Goal: Information Seeking & Learning: Learn about a topic

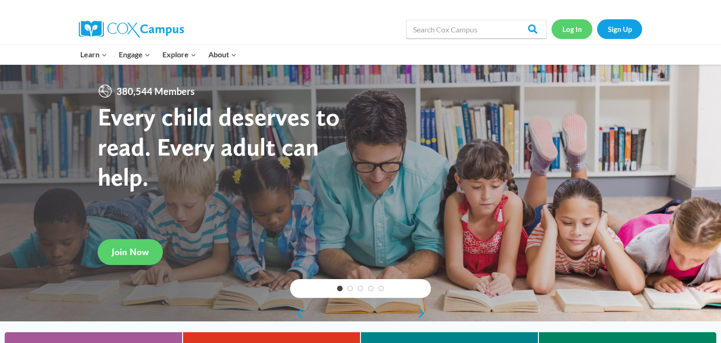
click at [565, 25] on link "Log In" at bounding box center [572, 28] width 41 height 19
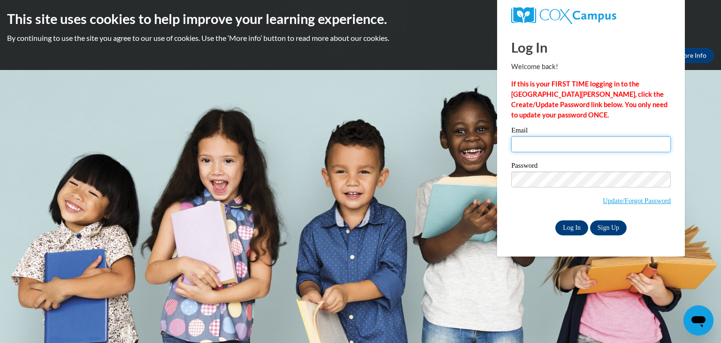
type input "westcar@pewaukeeschools.org"
click at [570, 228] on input "Log In" at bounding box center [571, 227] width 33 height 15
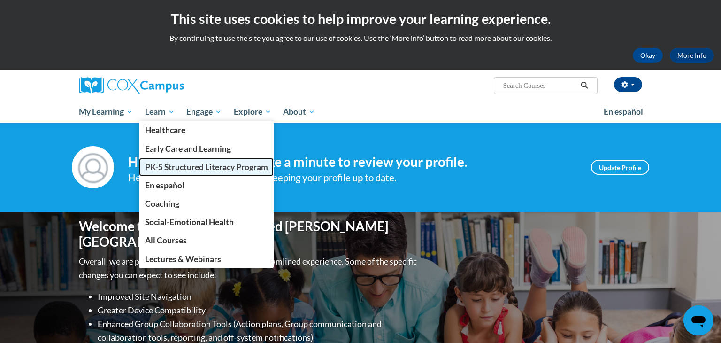
click at [171, 162] on span "PK-5 Structured Literacy Program" at bounding box center [206, 167] width 123 height 10
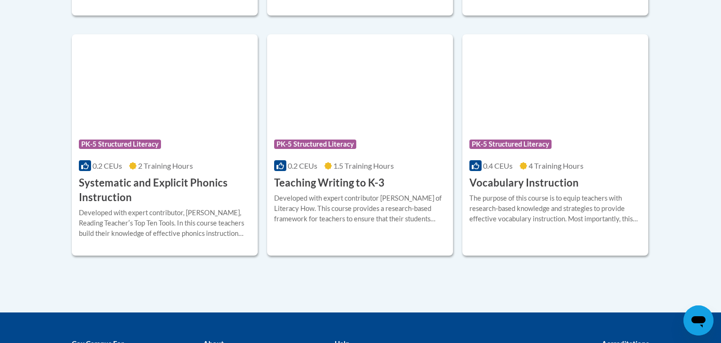
scroll to position [1101, 0]
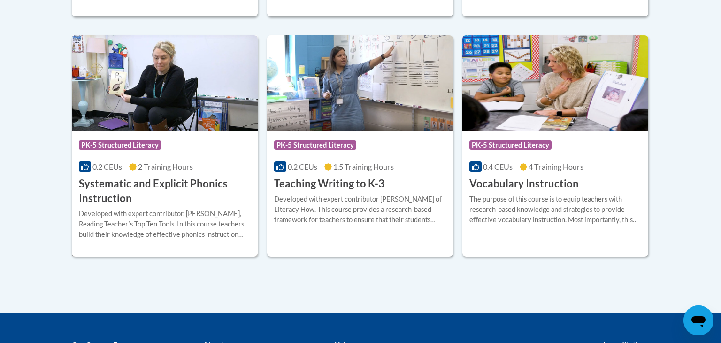
click at [196, 97] on img at bounding box center [165, 83] width 186 height 96
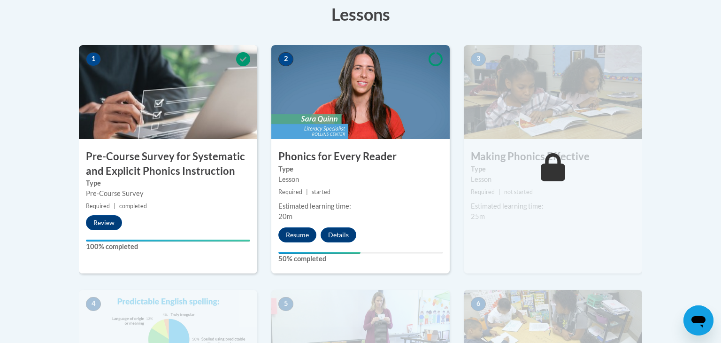
scroll to position [274, 0]
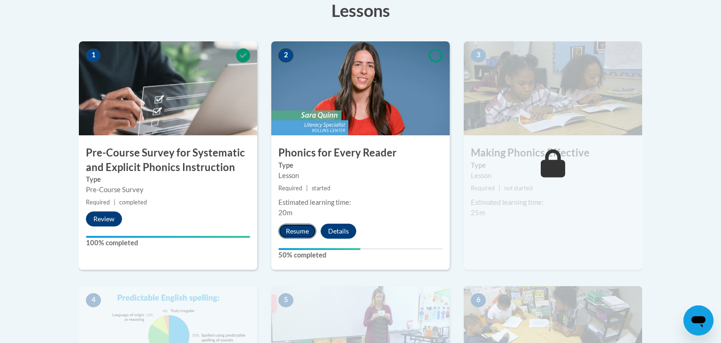
click at [306, 227] on button "Resume" at bounding box center [297, 230] width 38 height 15
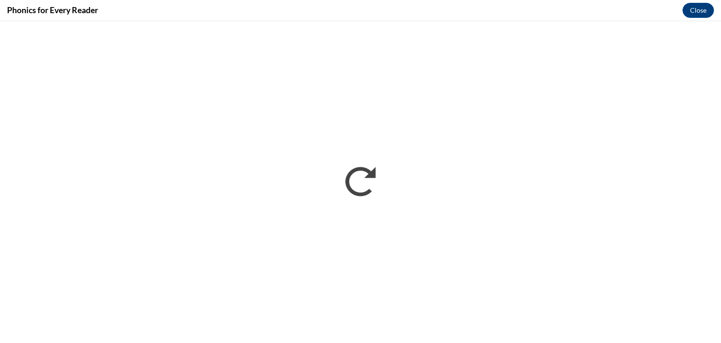
scroll to position [0, 0]
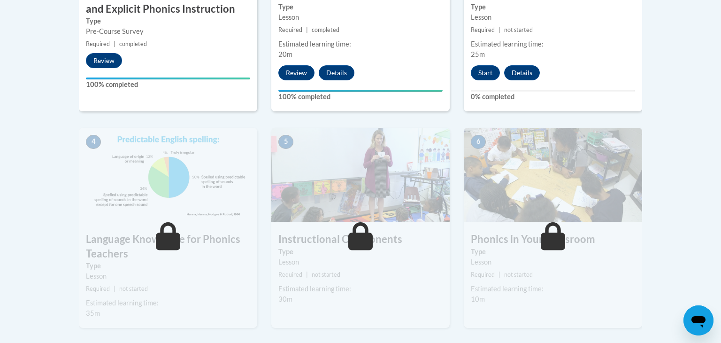
scroll to position [435, 0]
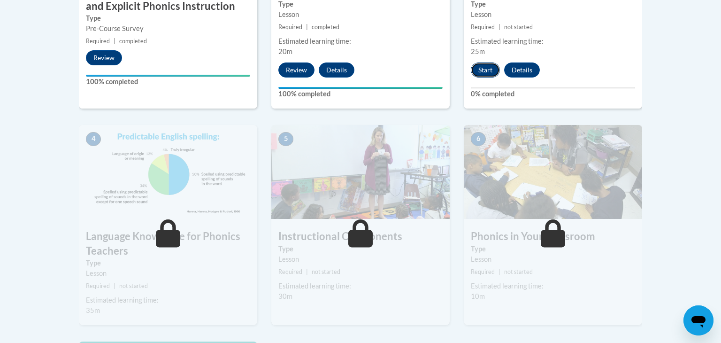
click at [483, 76] on button "Start" at bounding box center [485, 69] width 29 height 15
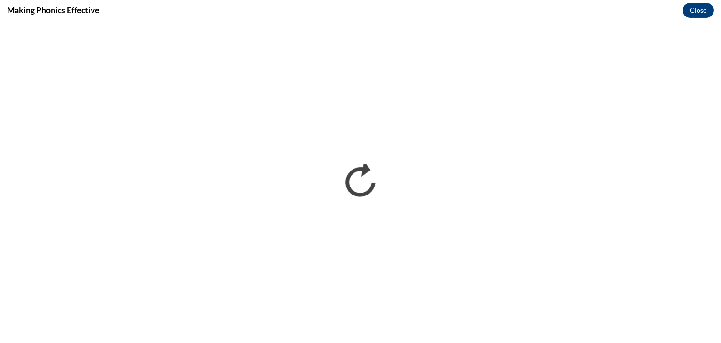
scroll to position [0, 0]
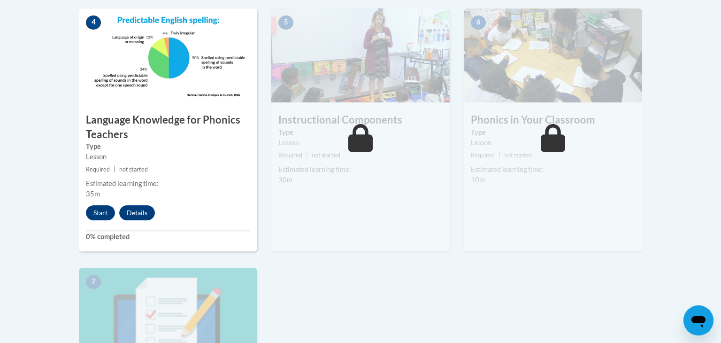
scroll to position [552, 0]
click at [106, 208] on button "Start" at bounding box center [100, 212] width 29 height 15
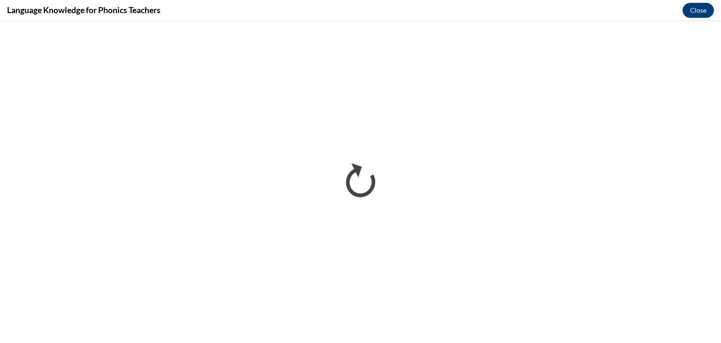
scroll to position [0, 0]
click at [706, 14] on button "Close" at bounding box center [698, 10] width 31 height 15
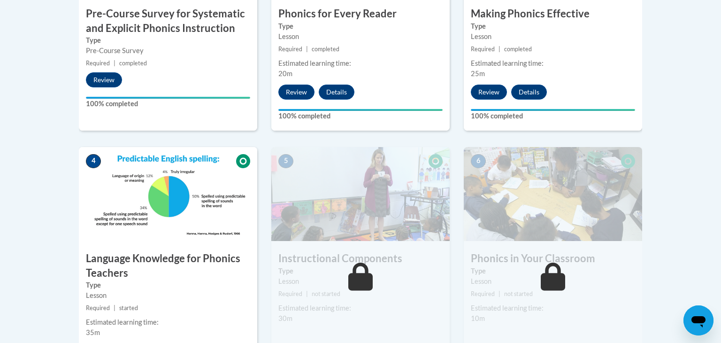
scroll to position [541, 0]
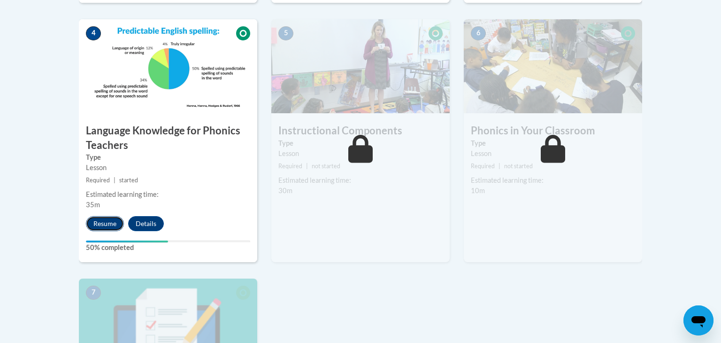
click at [108, 224] on button "Resume" at bounding box center [105, 223] width 38 height 15
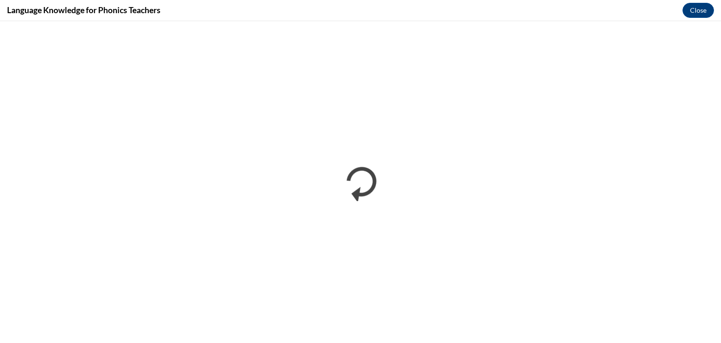
scroll to position [0, 0]
click at [697, 11] on button "Close" at bounding box center [698, 10] width 31 height 15
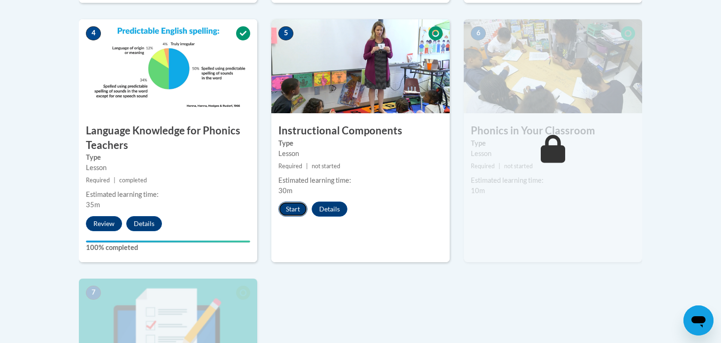
click at [292, 213] on button "Start" at bounding box center [292, 208] width 29 height 15
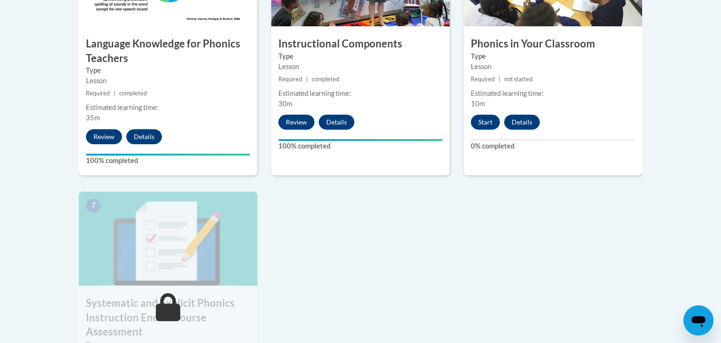
scroll to position [622, 0]
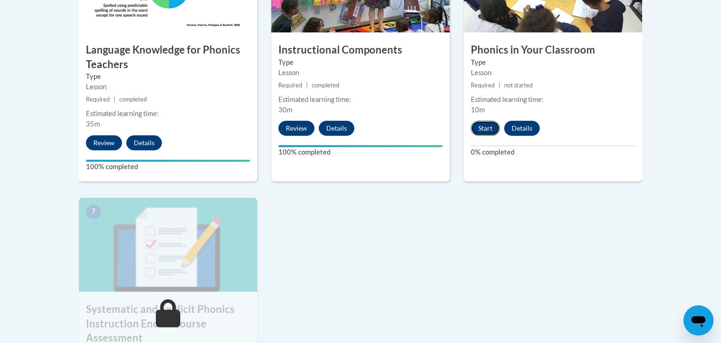
click at [478, 134] on button "Start" at bounding box center [485, 128] width 29 height 15
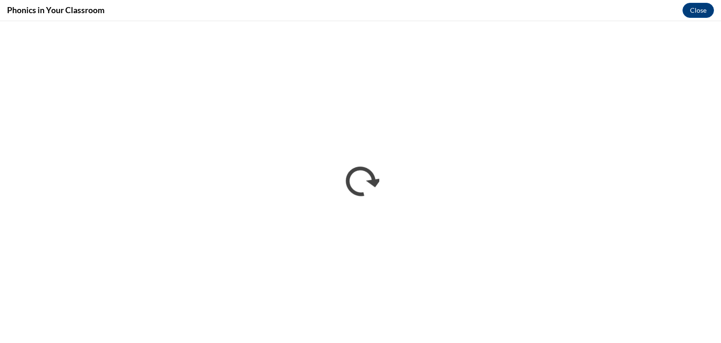
scroll to position [0, 0]
click at [696, 7] on button "Close" at bounding box center [698, 10] width 31 height 15
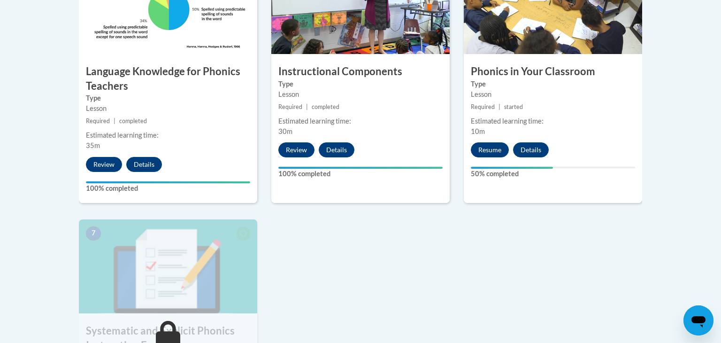
scroll to position [599, 0]
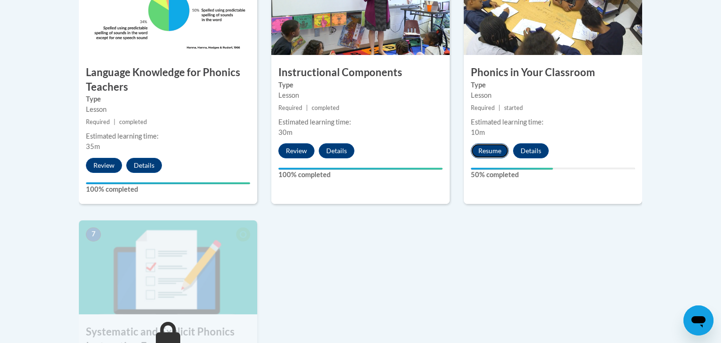
click at [497, 152] on button "Resume" at bounding box center [490, 150] width 38 height 15
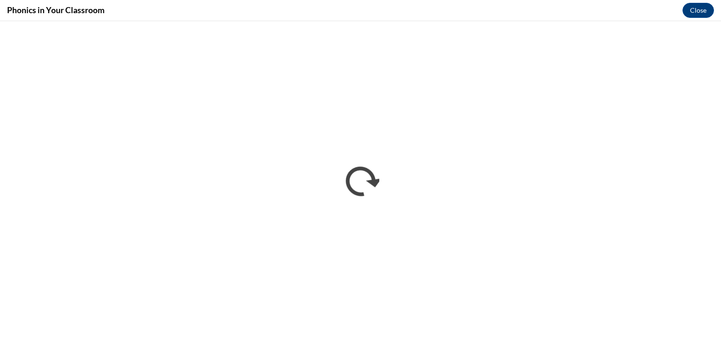
scroll to position [0, 0]
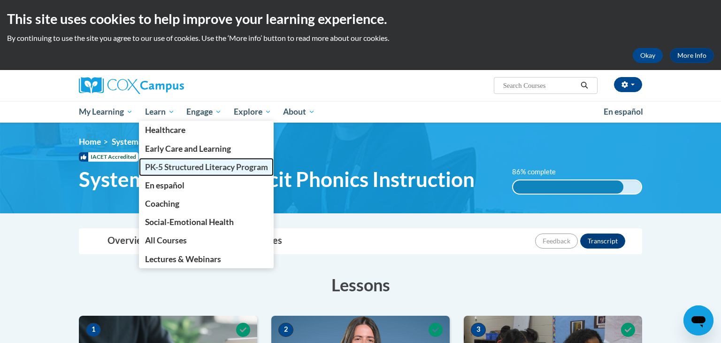
click at [180, 170] on span "PK-5 Structured Literacy Program" at bounding box center [206, 167] width 123 height 10
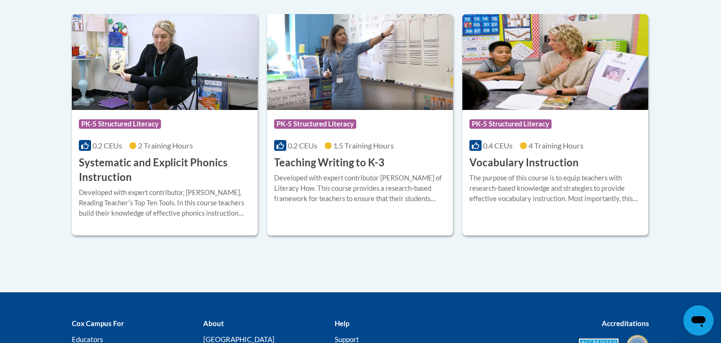
scroll to position [1122, 0]
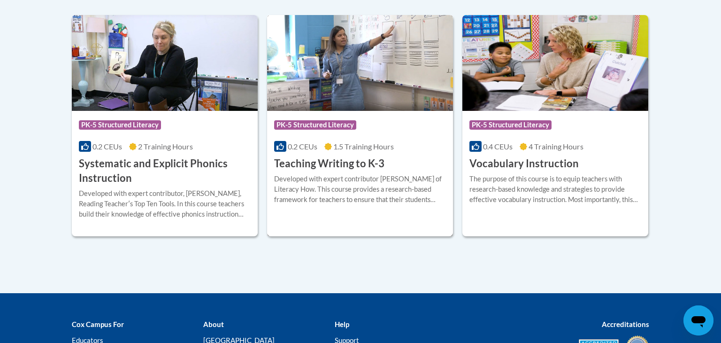
click at [412, 76] on img at bounding box center [360, 63] width 186 height 96
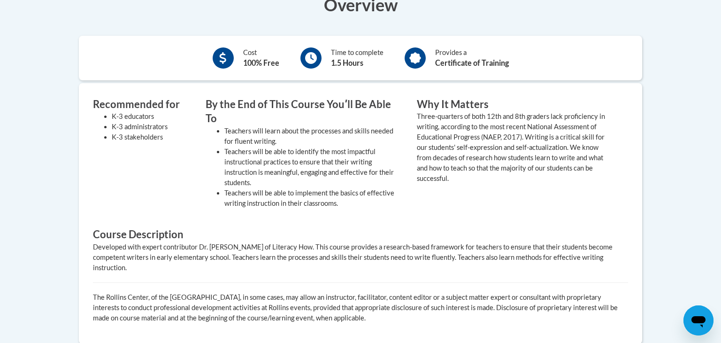
scroll to position [167, 0]
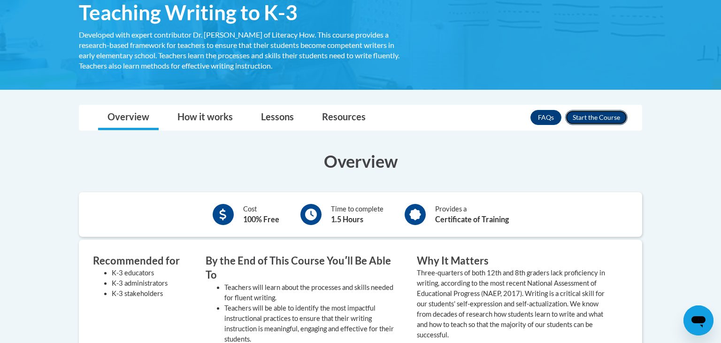
click at [582, 118] on button "Enroll" at bounding box center [596, 117] width 62 height 15
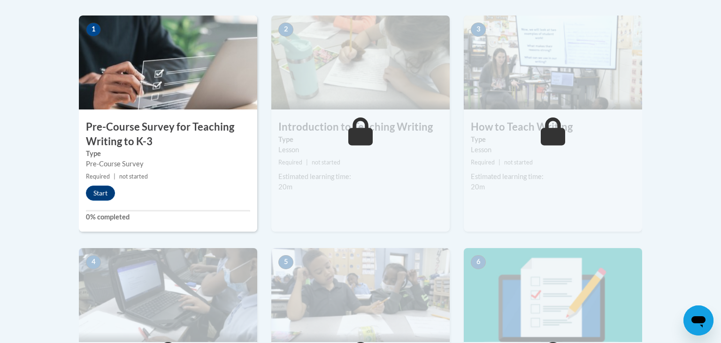
scroll to position [310, 0]
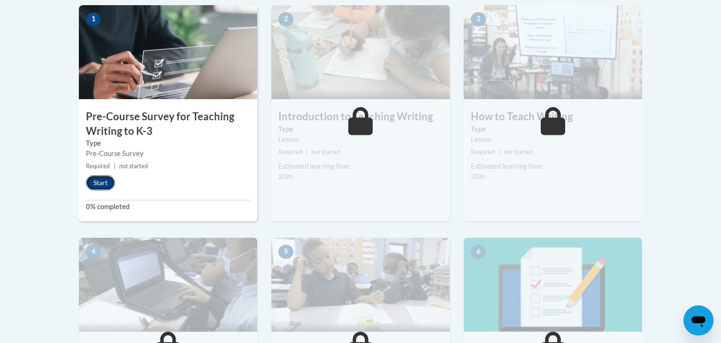
click at [92, 182] on button "Start" at bounding box center [100, 182] width 29 height 15
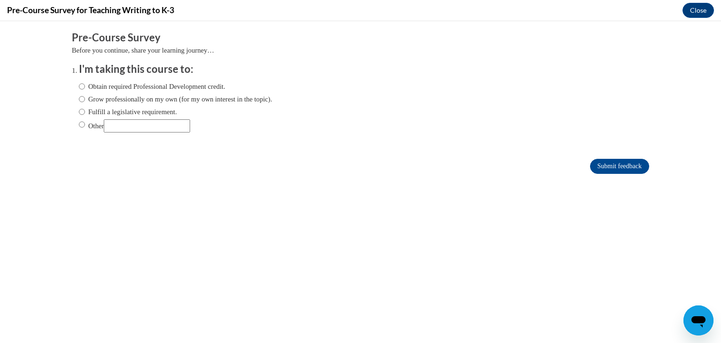
scroll to position [0, 0]
click at [139, 85] on label "Obtain required Professional Development credit." at bounding box center [152, 86] width 146 height 10
click at [85, 85] on input "Obtain required Professional Development credit." at bounding box center [82, 86] width 6 height 10
radio input "true"
click at [621, 165] on input "Submit feedback" at bounding box center [619, 166] width 59 height 15
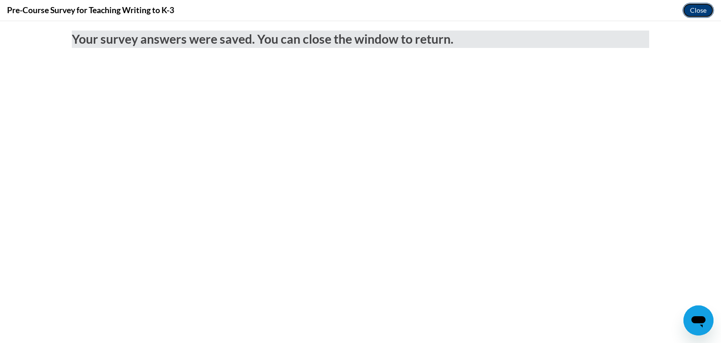
click at [699, 14] on button "Close" at bounding box center [698, 10] width 31 height 15
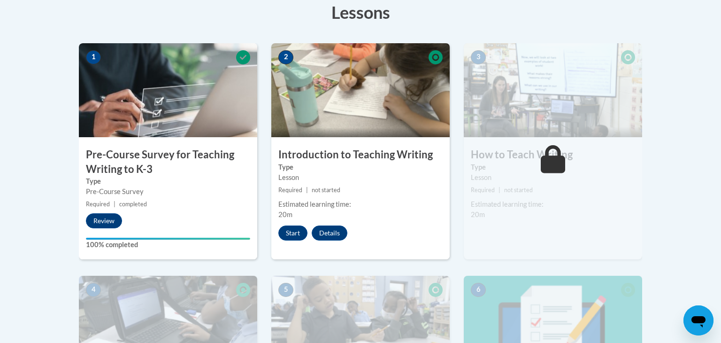
scroll to position [271, 0]
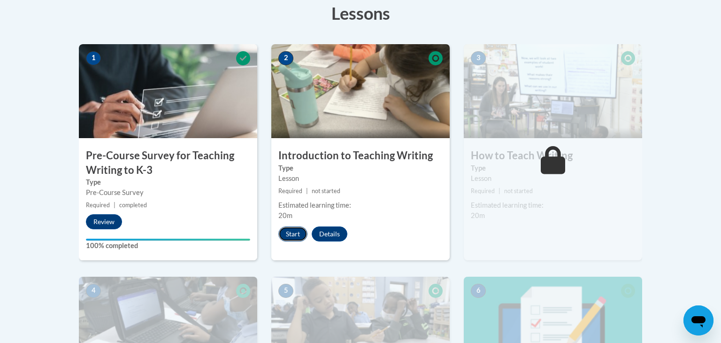
click at [290, 236] on button "Start" at bounding box center [292, 233] width 29 height 15
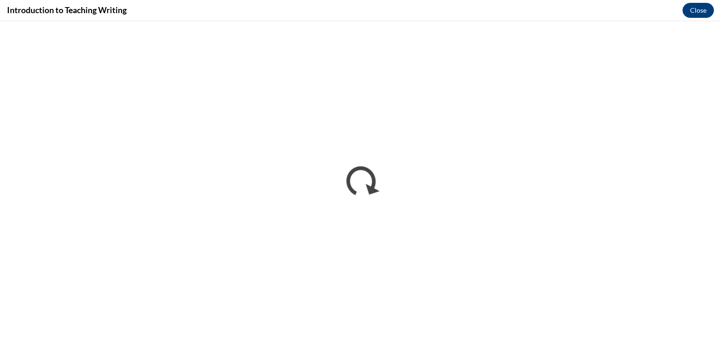
scroll to position [0, 0]
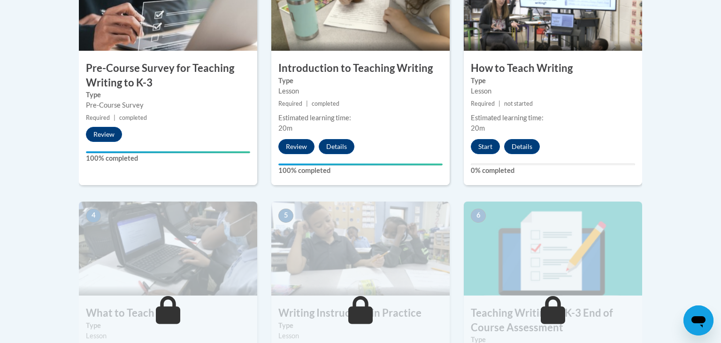
scroll to position [432, 0]
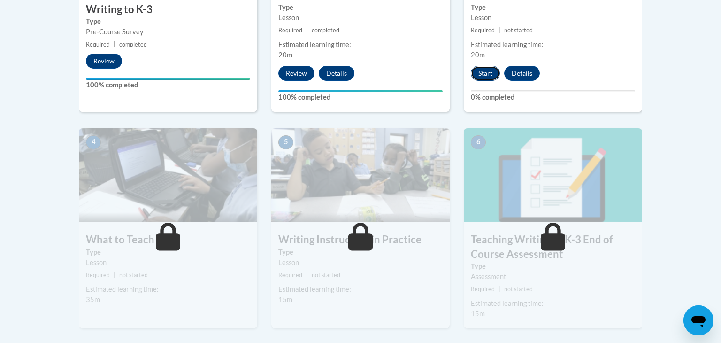
click at [493, 72] on button "Start" at bounding box center [485, 73] width 29 height 15
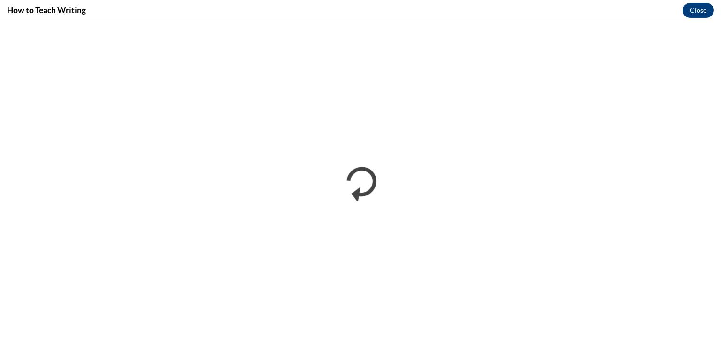
scroll to position [0, 0]
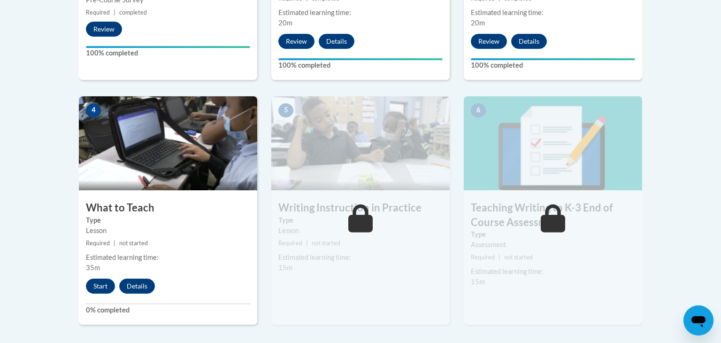
scroll to position [685, 0]
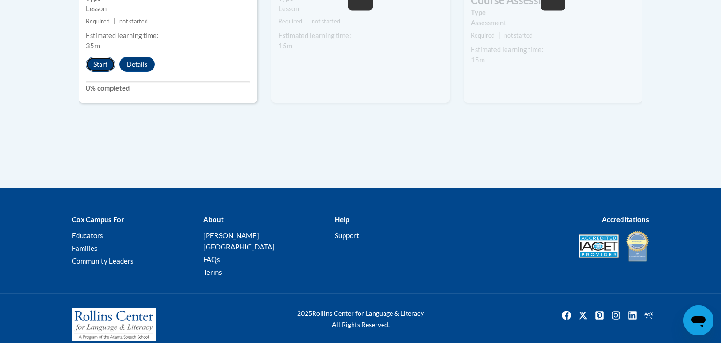
click at [96, 64] on button "Start" at bounding box center [100, 64] width 29 height 15
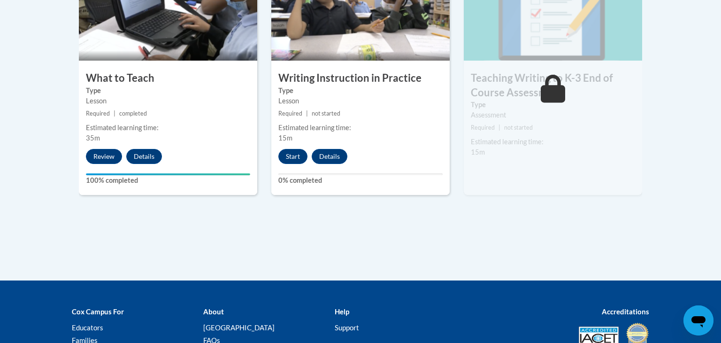
scroll to position [637, 0]
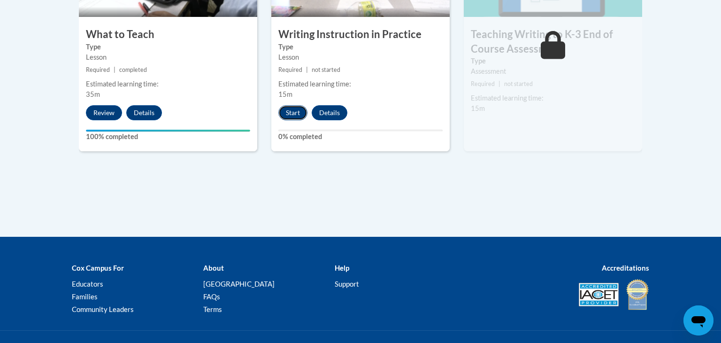
click at [297, 113] on button "Start" at bounding box center [292, 112] width 29 height 15
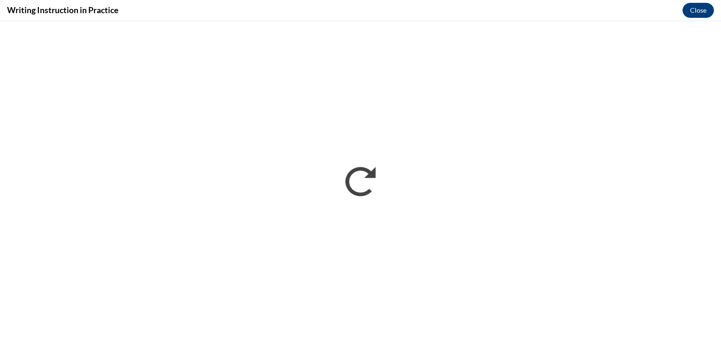
scroll to position [0, 0]
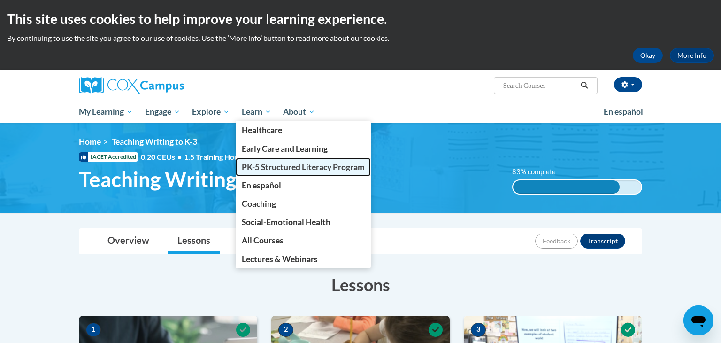
click at [251, 164] on span "PK-5 Structured Literacy Program" at bounding box center [303, 167] width 123 height 10
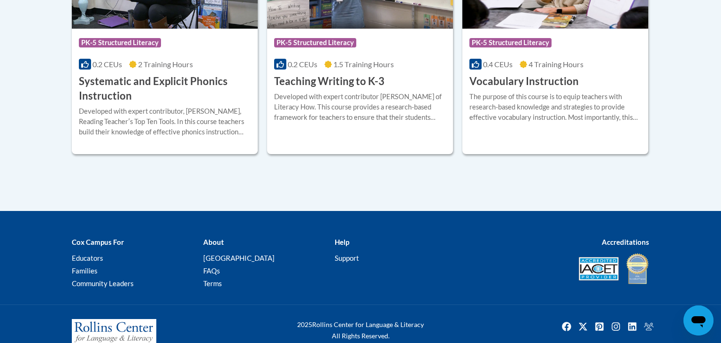
scroll to position [1205, 0]
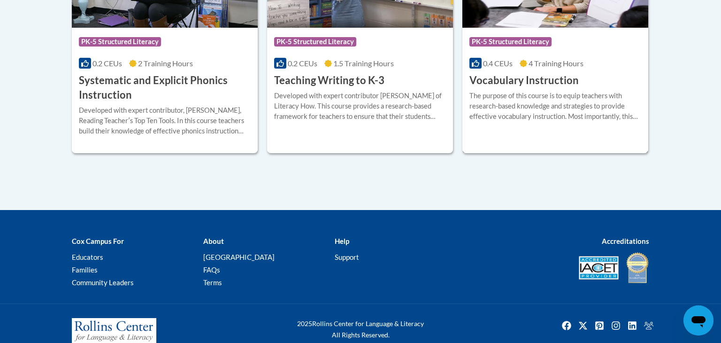
click at [515, 99] on div "The purpose of this course is to equip teachers with research-based knowledge a…" at bounding box center [555, 106] width 172 height 31
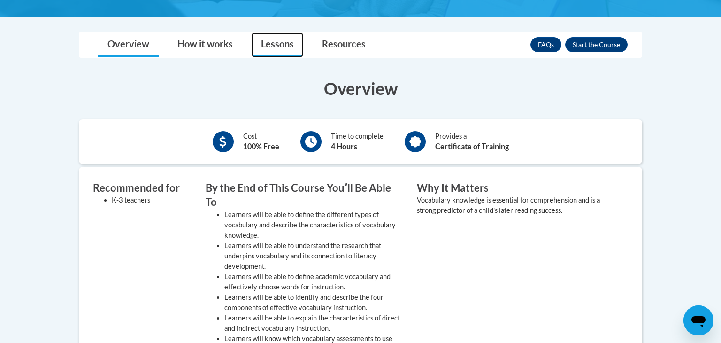
click at [265, 43] on link "Lessons" at bounding box center [278, 44] width 52 height 25
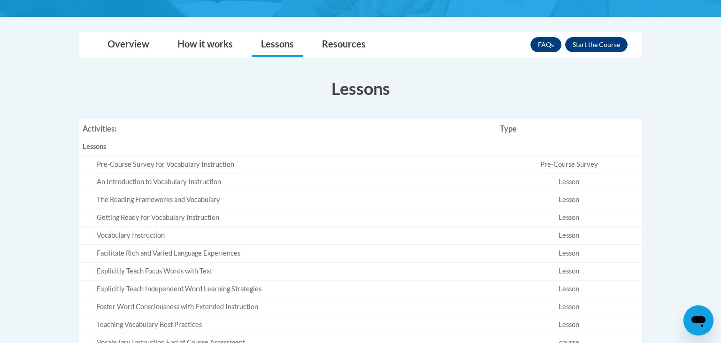
click at [591, 52] on div "FAQs Enroll" at bounding box center [579, 44] width 97 height 24
click at [590, 45] on button "Enroll" at bounding box center [596, 44] width 62 height 15
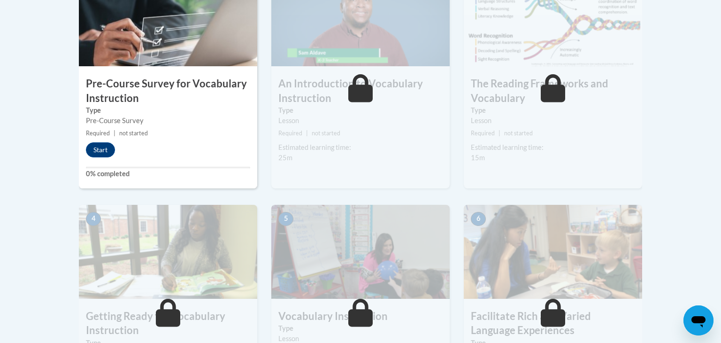
scroll to position [199, 0]
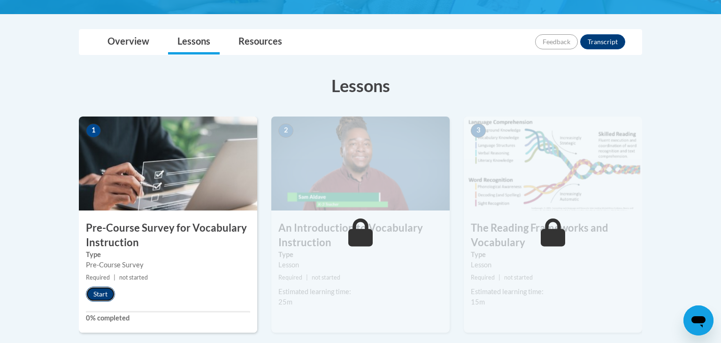
click at [113, 290] on button "Start" at bounding box center [100, 293] width 29 height 15
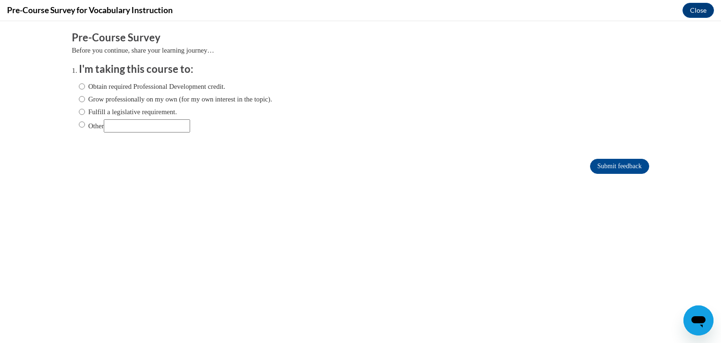
scroll to position [0, 0]
click at [123, 87] on label "Obtain required Professional Development credit." at bounding box center [152, 86] width 146 height 10
click at [85, 87] on input "Obtain required Professional Development credit." at bounding box center [82, 86] width 6 height 10
radio input "true"
click at [623, 156] on form "Pre-Course Survey Before you continue, share your learning journey… I'm taking …" at bounding box center [360, 107] width 577 height 153
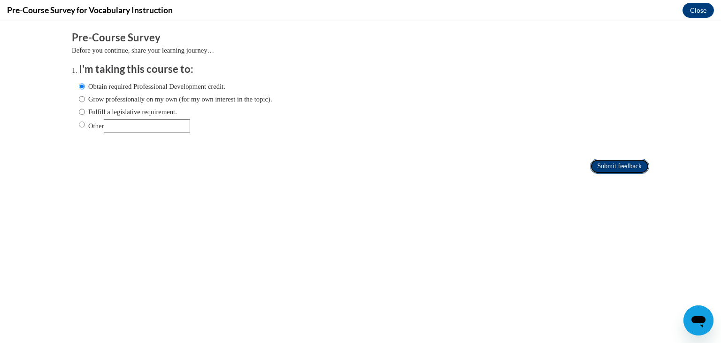
click at [625, 168] on input "Submit feedback" at bounding box center [619, 166] width 59 height 15
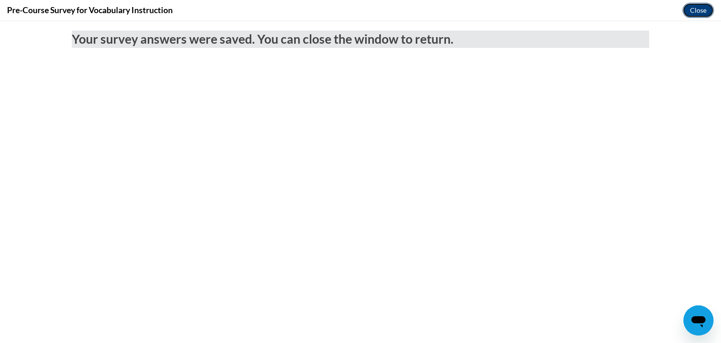
click at [693, 14] on button "Close" at bounding box center [698, 10] width 31 height 15
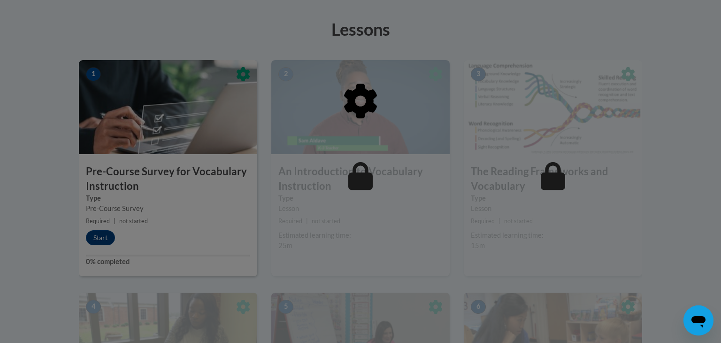
scroll to position [256, 0]
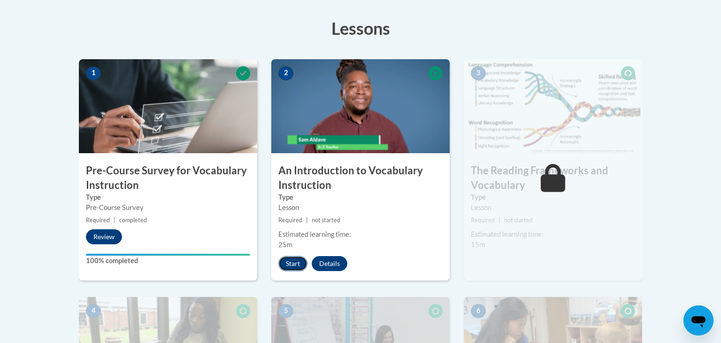
click at [289, 256] on button "Start" at bounding box center [292, 263] width 29 height 15
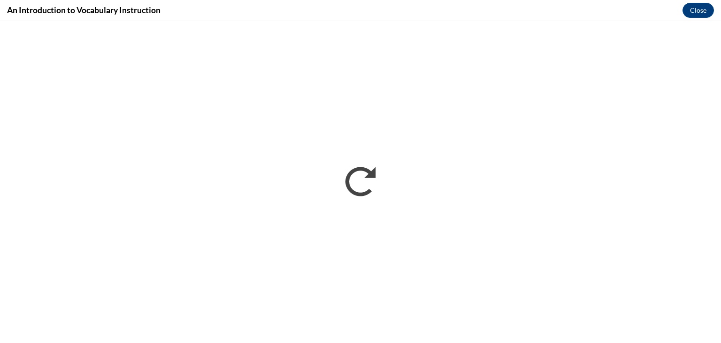
scroll to position [0, 0]
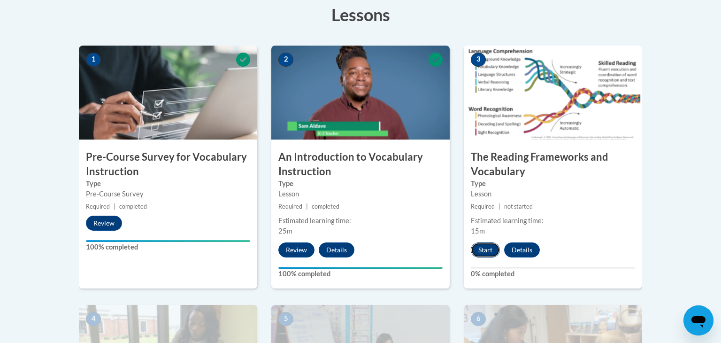
click at [488, 244] on button "Start" at bounding box center [485, 249] width 29 height 15
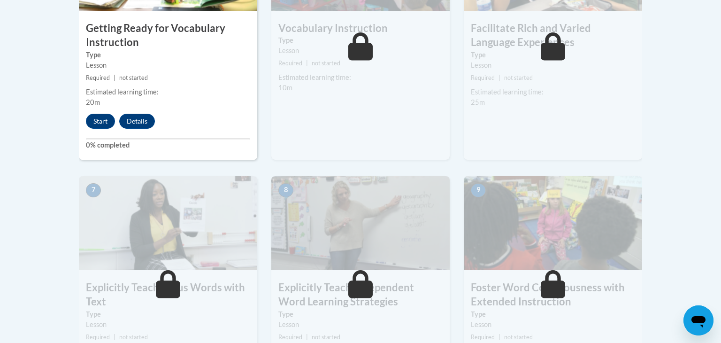
scroll to position [655, 0]
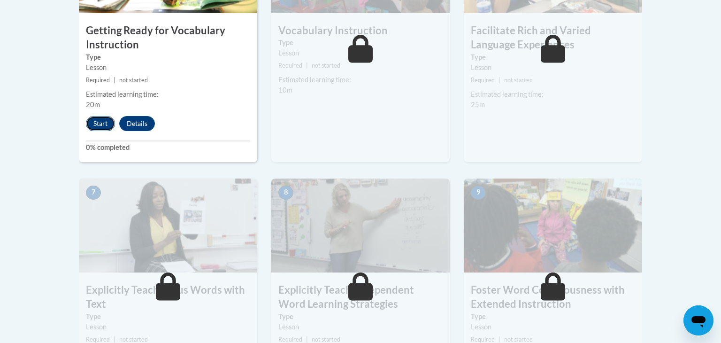
click at [106, 119] on button "Start" at bounding box center [100, 123] width 29 height 15
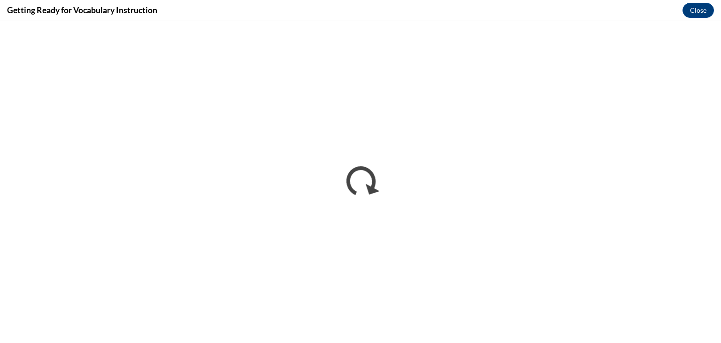
scroll to position [0, 0]
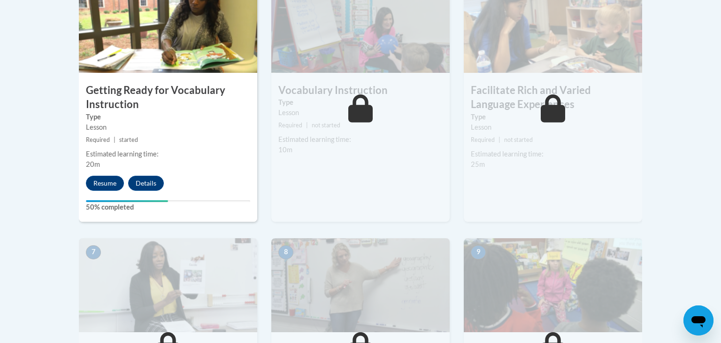
scroll to position [606, 0]
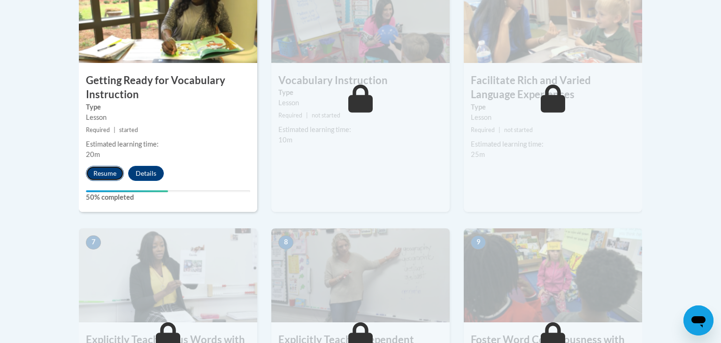
click at [108, 171] on button "Resume" at bounding box center [105, 173] width 38 height 15
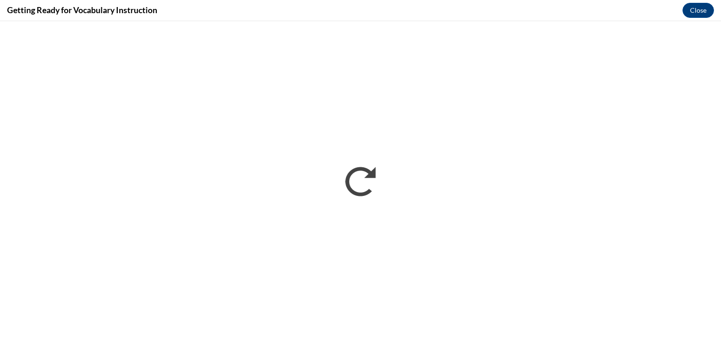
scroll to position [0, 0]
click at [697, 12] on button "Close" at bounding box center [698, 10] width 31 height 15
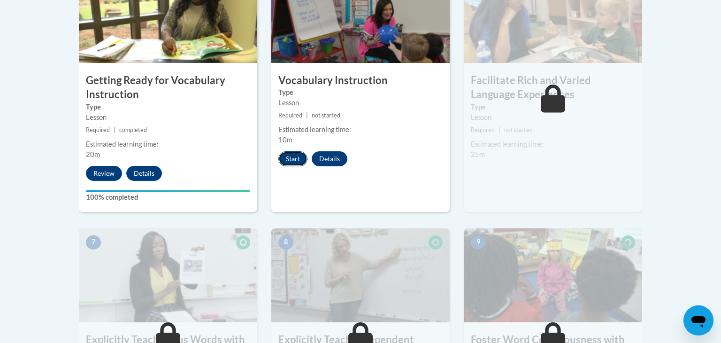
click at [293, 158] on button "Start" at bounding box center [292, 158] width 29 height 15
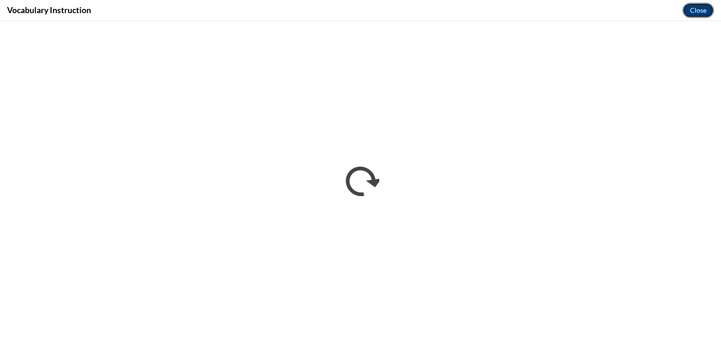
click at [693, 15] on button "Close" at bounding box center [698, 10] width 31 height 15
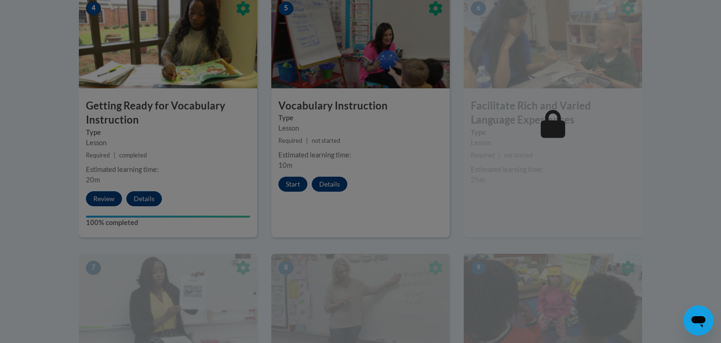
scroll to position [578, 0]
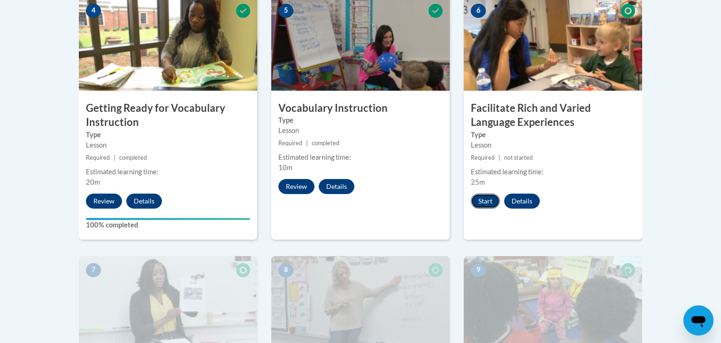
click at [491, 203] on button "Start" at bounding box center [485, 200] width 29 height 15
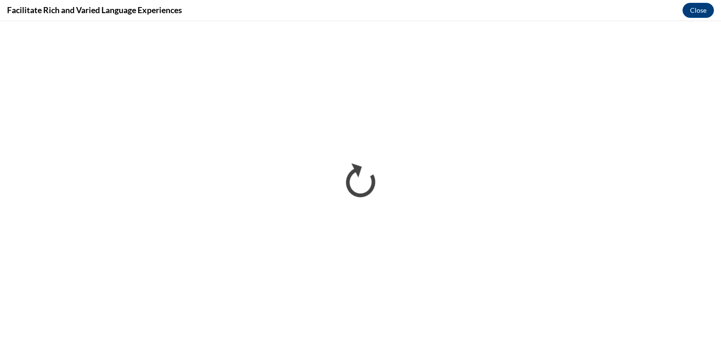
scroll to position [0, 0]
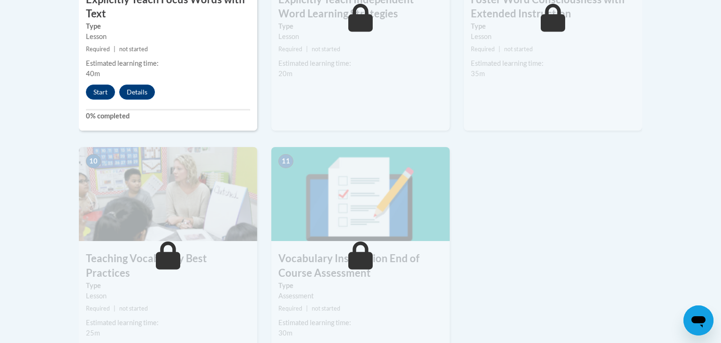
scroll to position [950, 0]
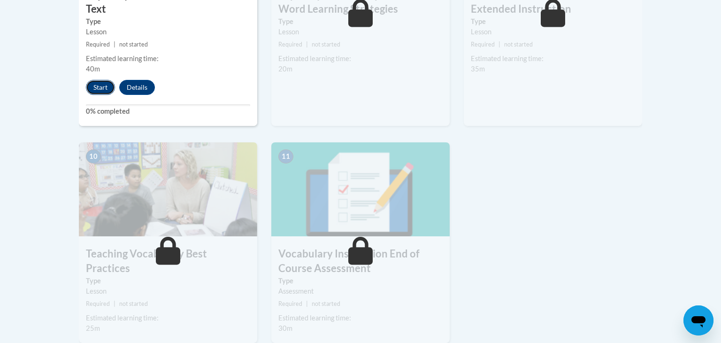
click at [101, 90] on button "Start" at bounding box center [100, 87] width 29 height 15
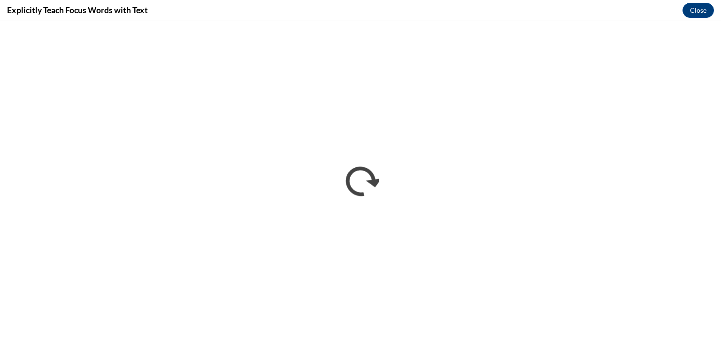
scroll to position [0, 0]
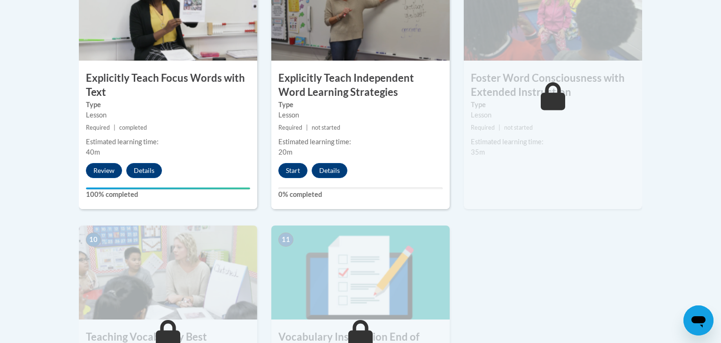
scroll to position [863, 0]
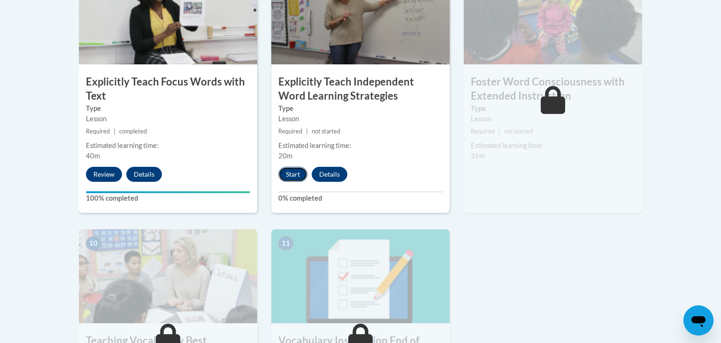
click at [282, 171] on button "Start" at bounding box center [292, 174] width 29 height 15
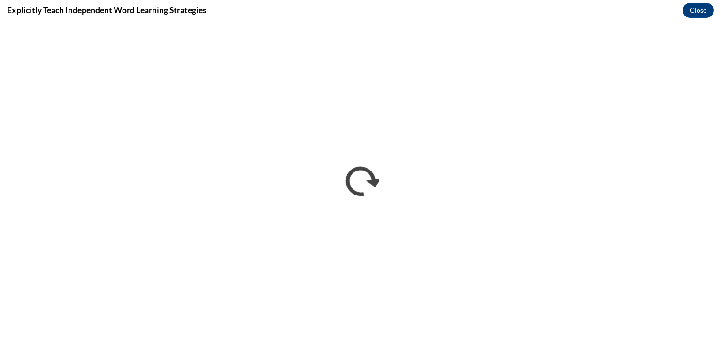
scroll to position [0, 0]
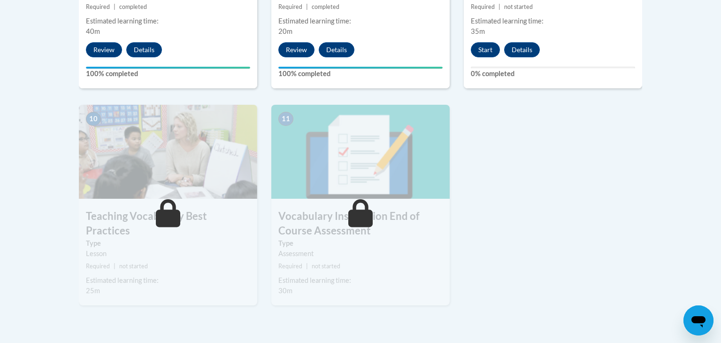
scroll to position [987, 0]
click at [500, 57] on div "Start Details Feedback" at bounding box center [508, 50] width 88 height 15
click at [495, 54] on button "Start" at bounding box center [485, 50] width 29 height 15
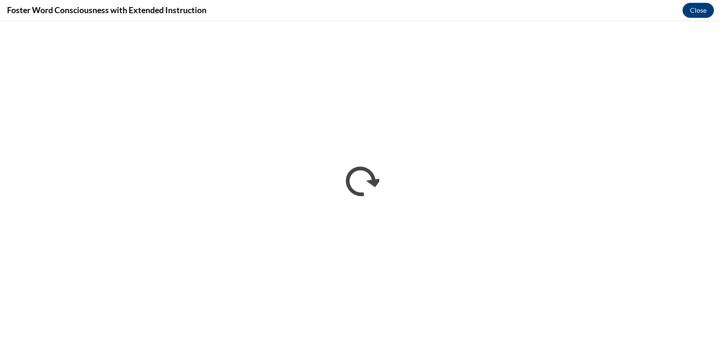
scroll to position [0, 0]
click at [426, 4] on div "Foster Word Consciousness with Extended Instruction Close" at bounding box center [360, 10] width 721 height 21
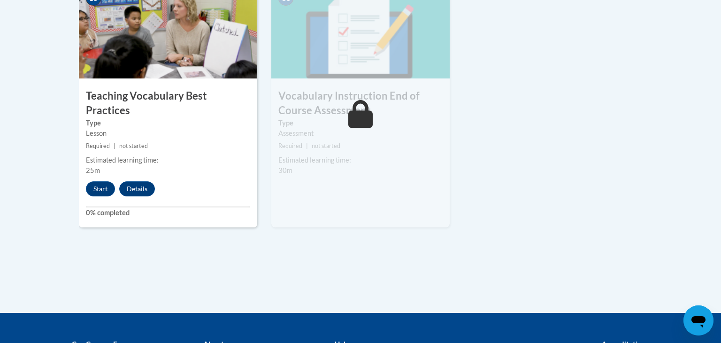
scroll to position [1115, 0]
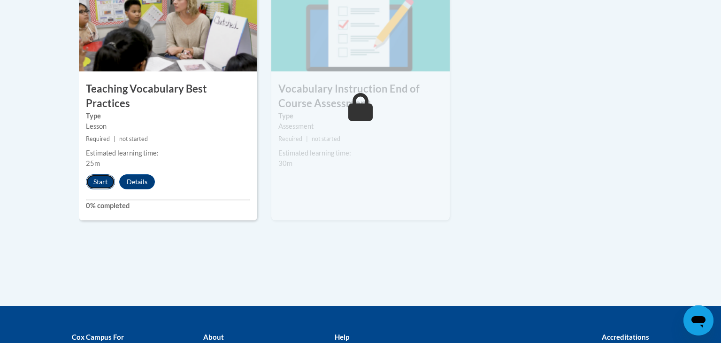
click at [98, 174] on button "Start" at bounding box center [100, 181] width 29 height 15
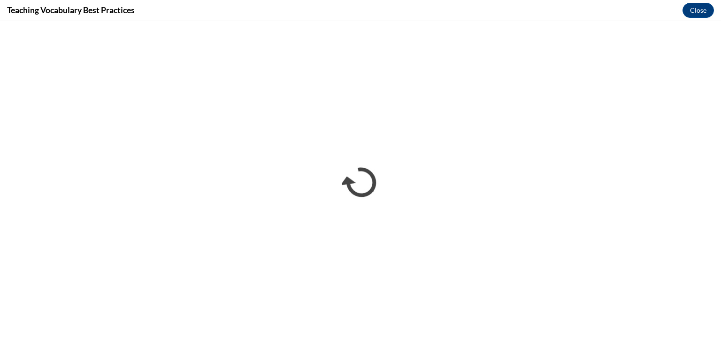
scroll to position [0, 0]
click at [698, 7] on button "Close" at bounding box center [698, 10] width 31 height 15
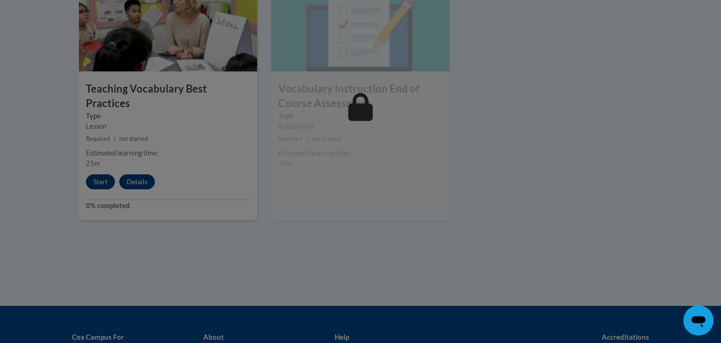
click at [289, 280] on div at bounding box center [360, 171] width 721 height 343
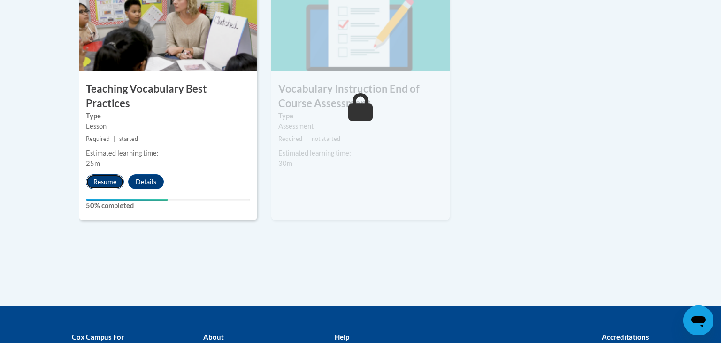
click at [90, 174] on button "Resume" at bounding box center [105, 181] width 38 height 15
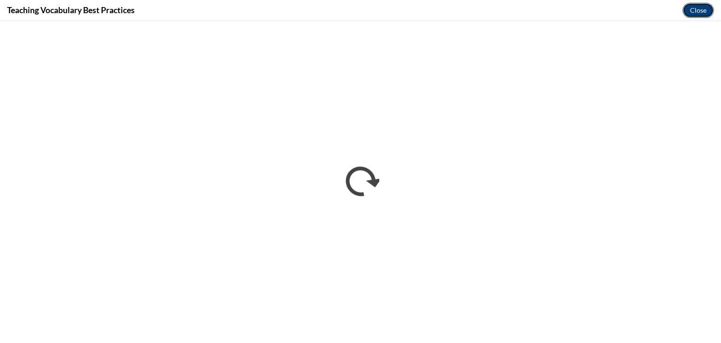
click at [694, 13] on button "Close" at bounding box center [698, 10] width 31 height 15
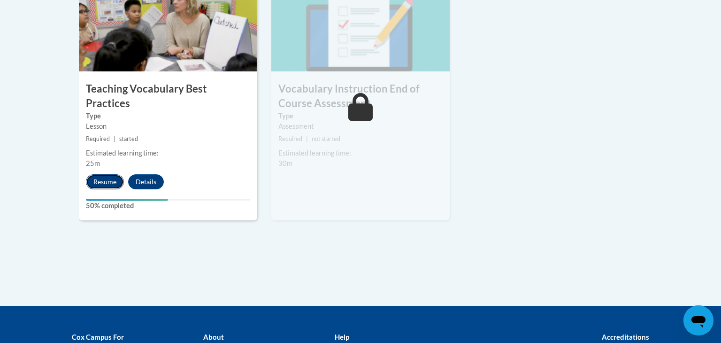
click at [90, 174] on button "Resume" at bounding box center [105, 181] width 38 height 15
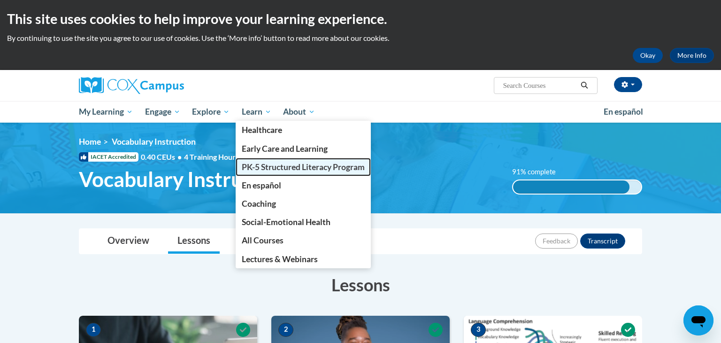
click at [255, 167] on span "PK-5 Structured Literacy Program" at bounding box center [303, 167] width 123 height 10
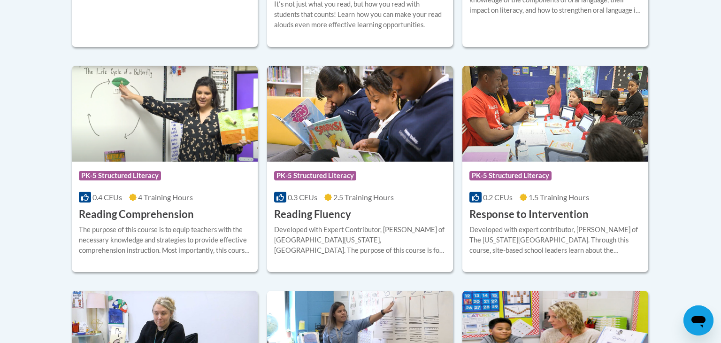
scroll to position [851, 0]
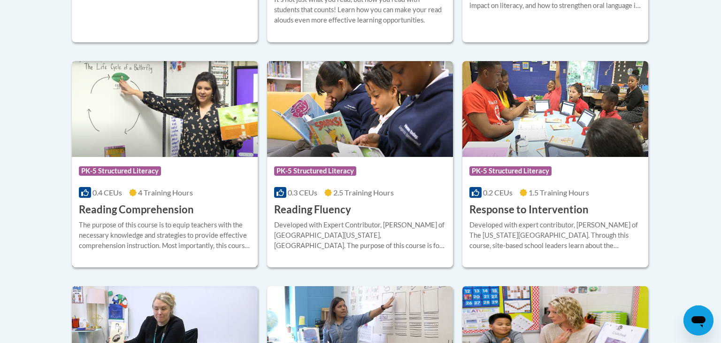
click at [213, 141] on img at bounding box center [165, 109] width 186 height 96
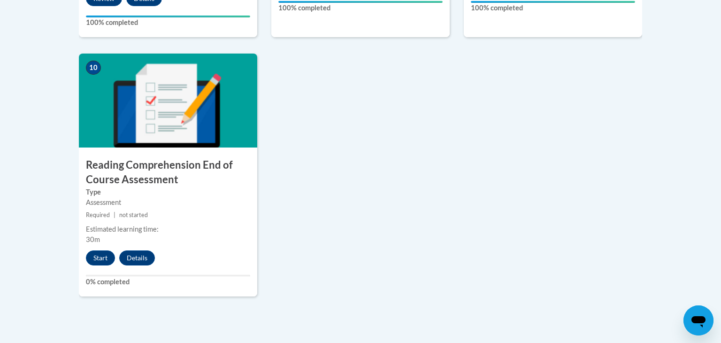
scroll to position [1057, 0]
